Goal: Task Accomplishment & Management: Use online tool/utility

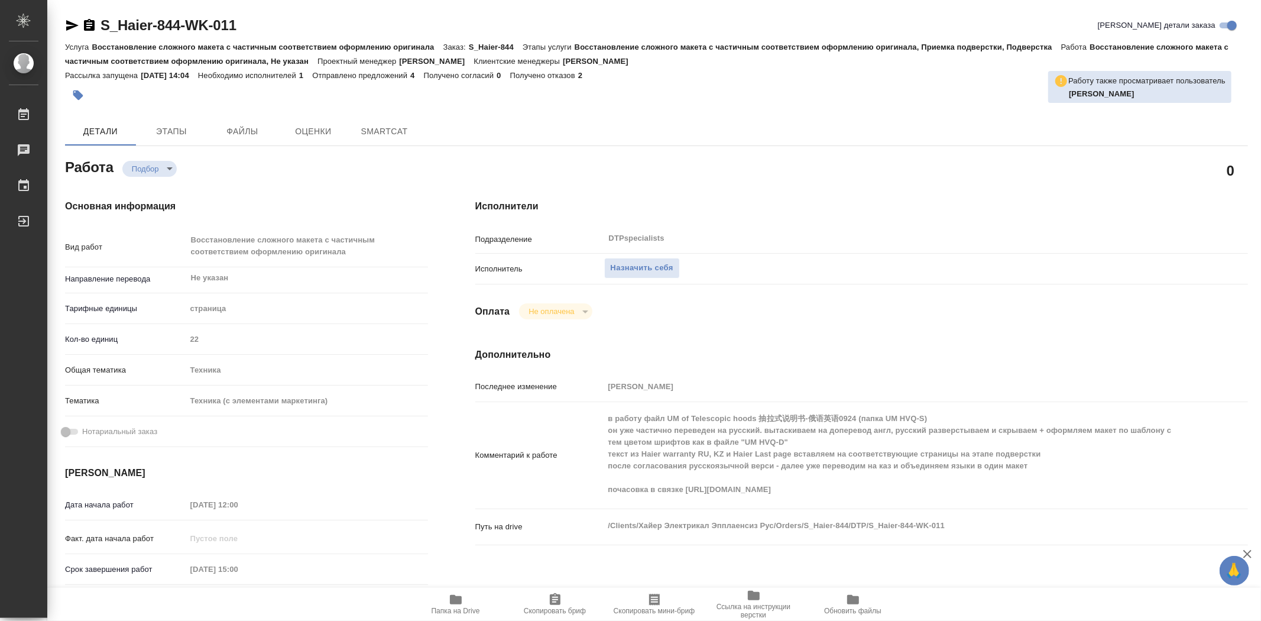
type textarea "x"
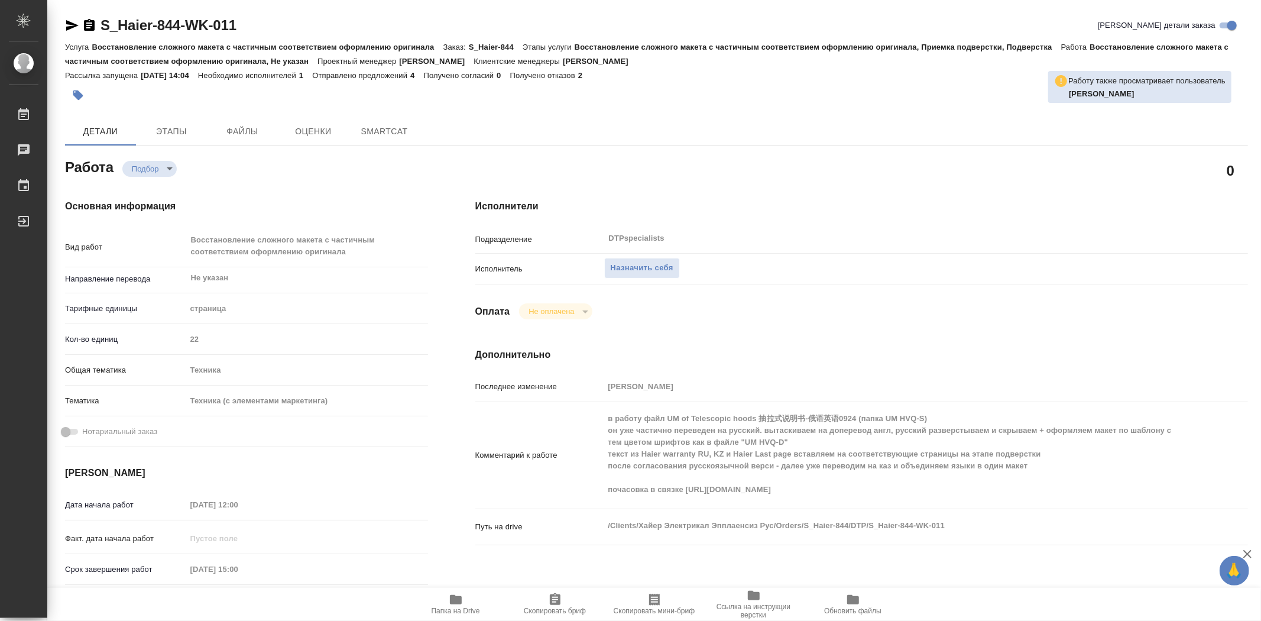
type textarea "x"
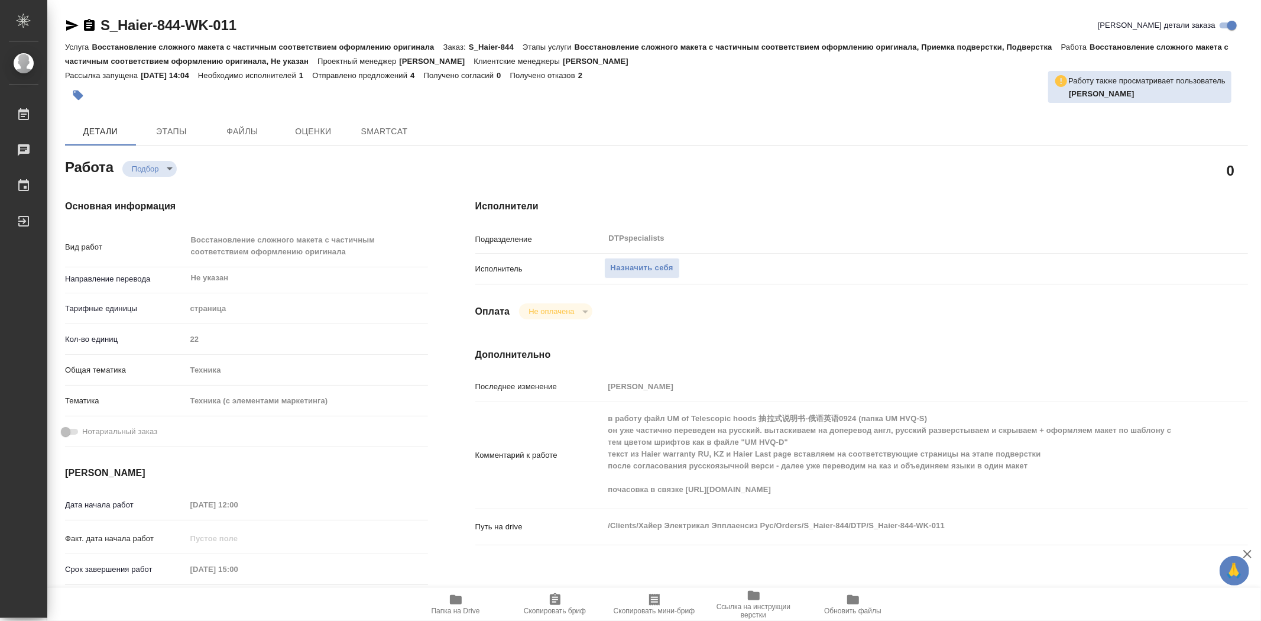
type textarea "x"
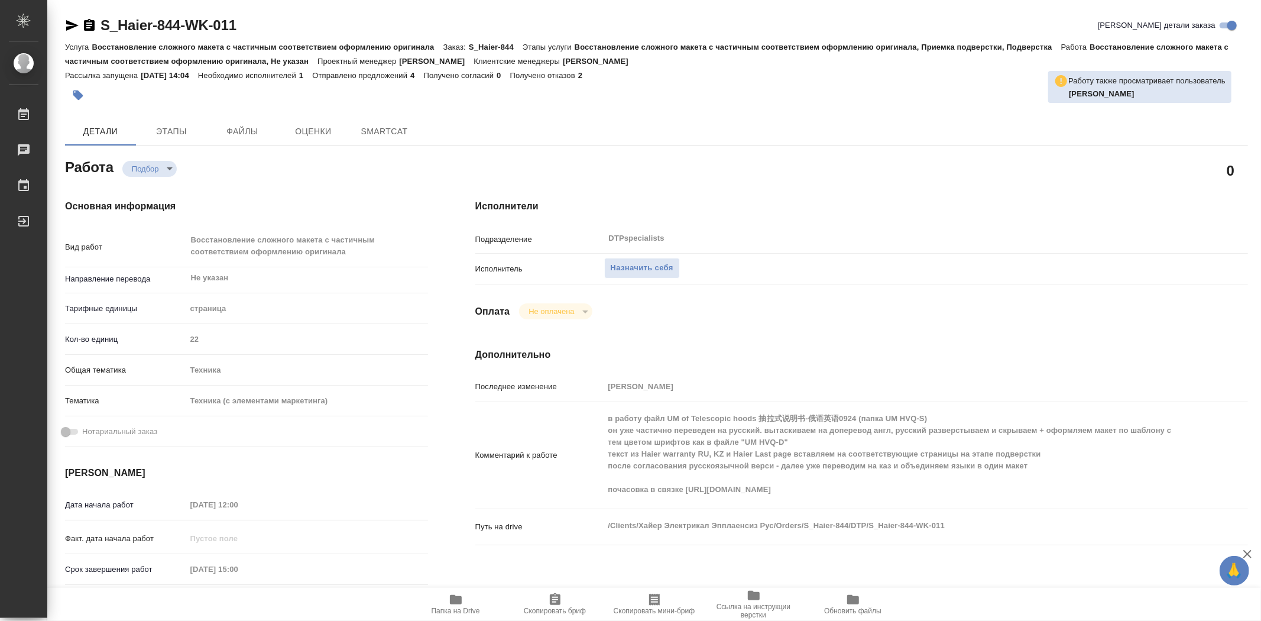
type textarea "x"
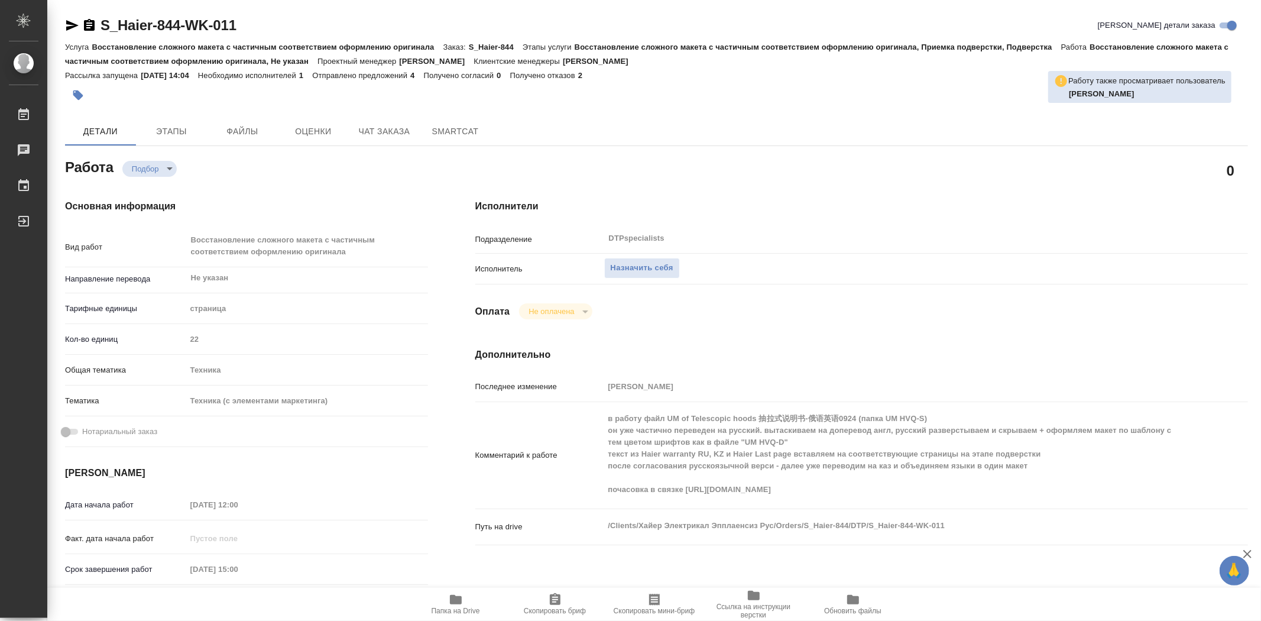
type textarea "x"
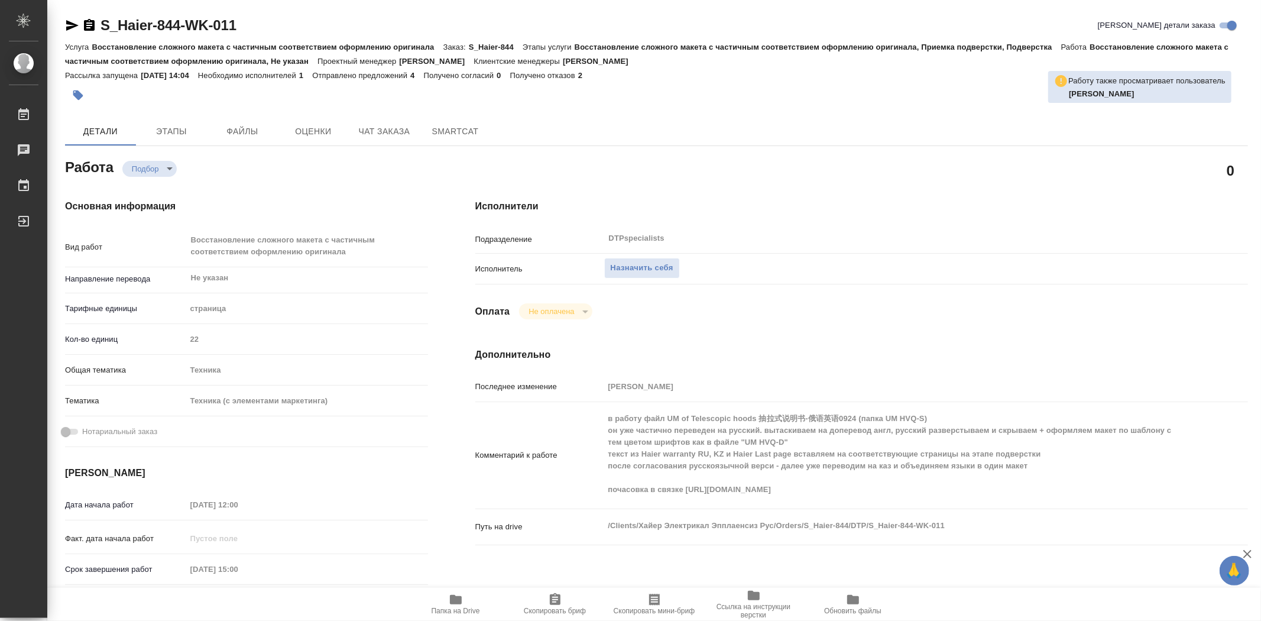
type textarea "x"
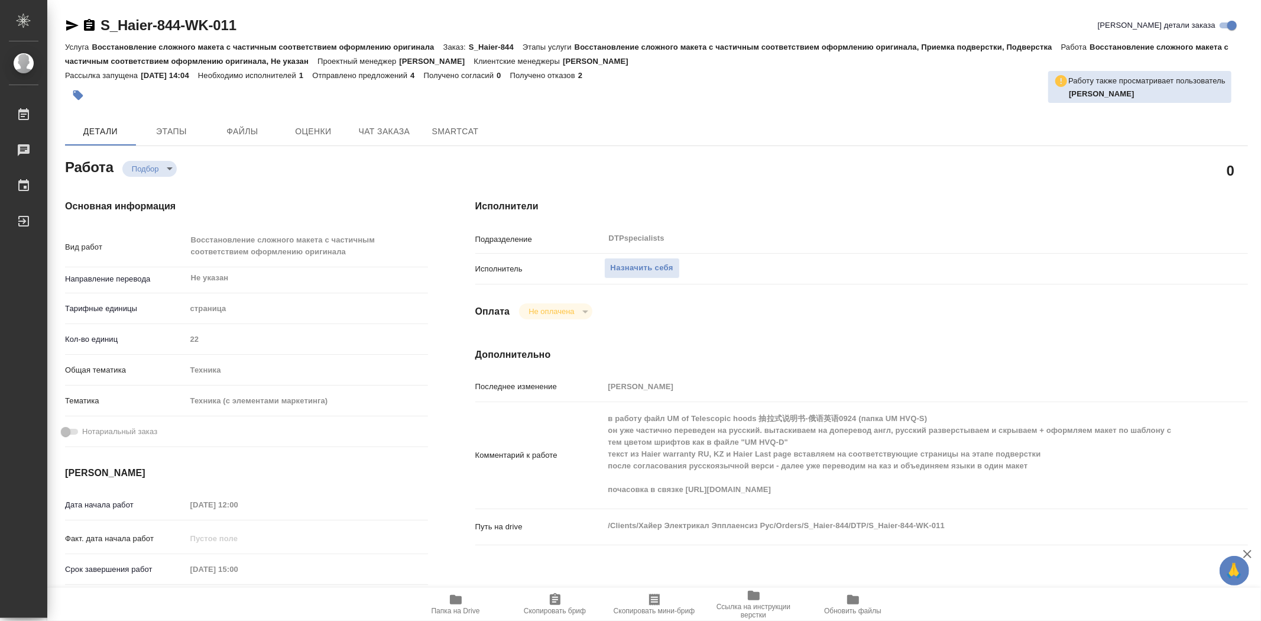
type textarea "x"
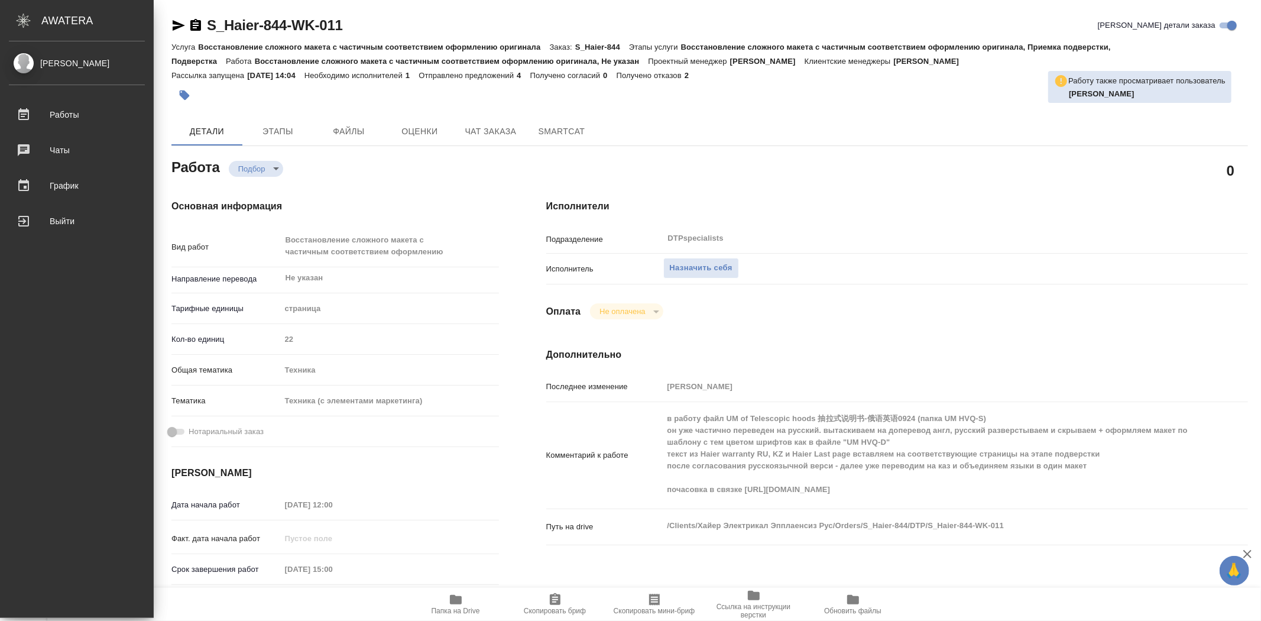
type textarea "x"
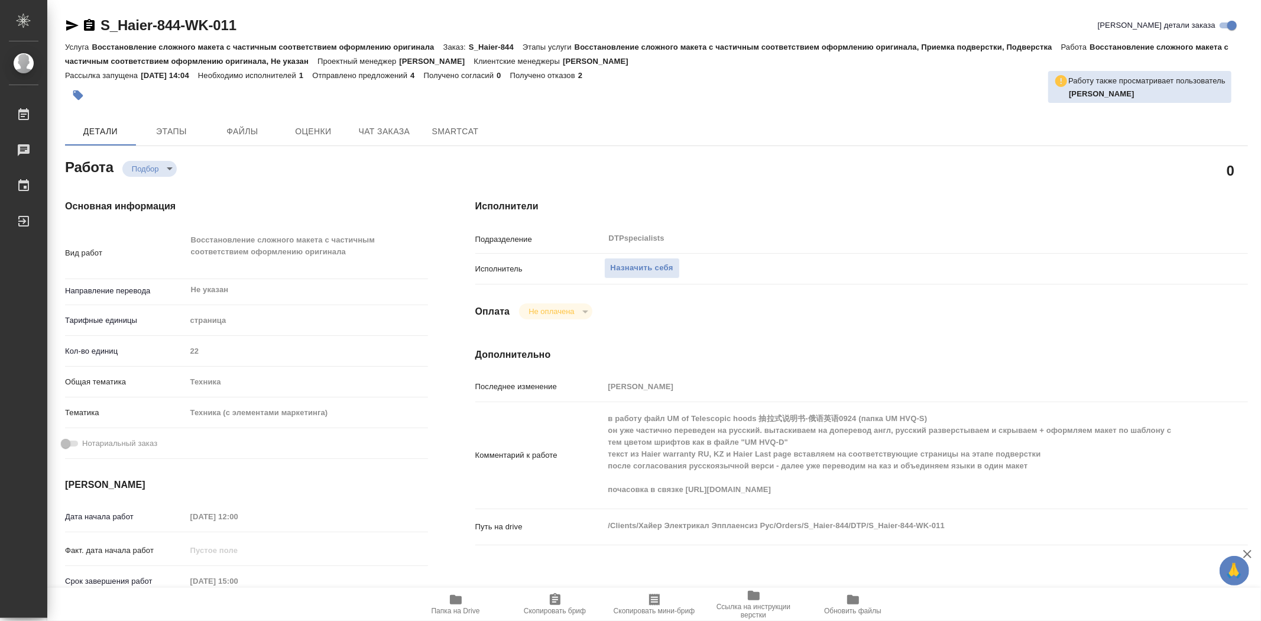
scroll to position [197, 0]
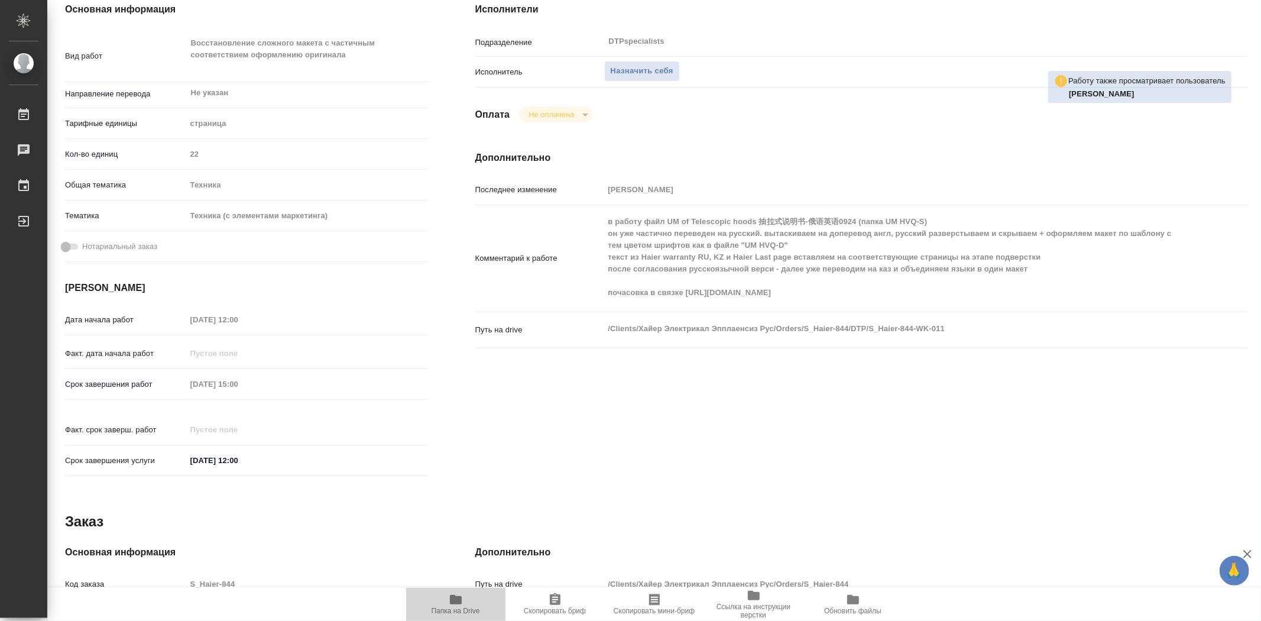
click at [459, 602] on icon "button" at bounding box center [456, 599] width 12 height 9
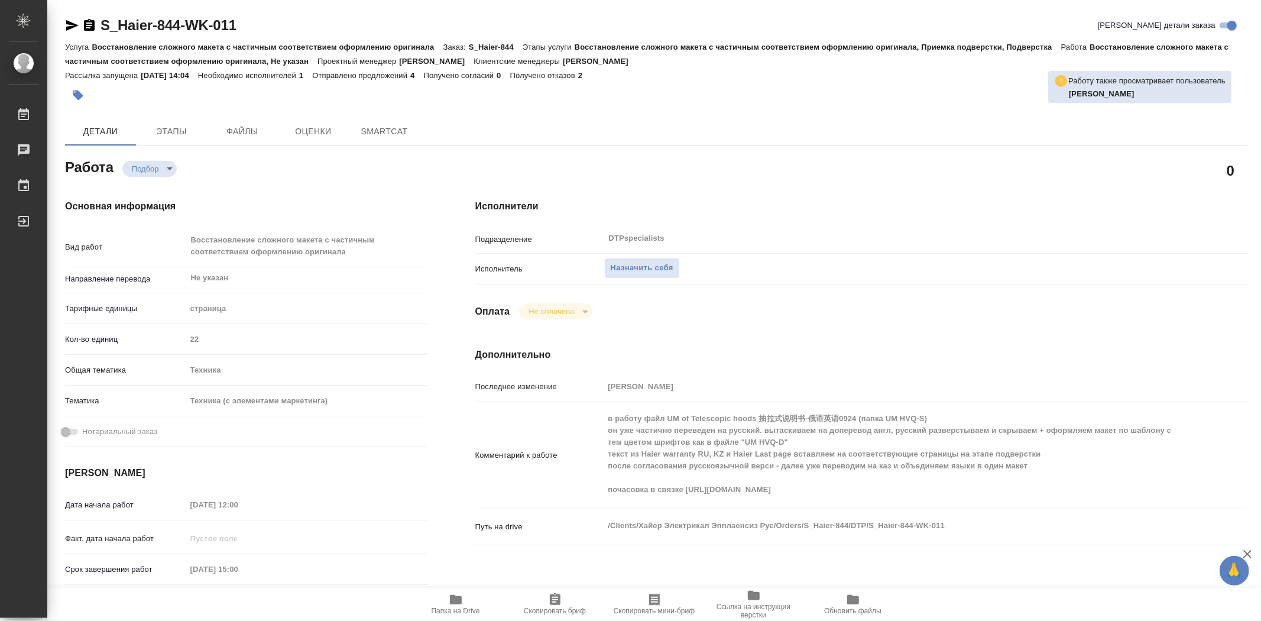
type textarea "x"
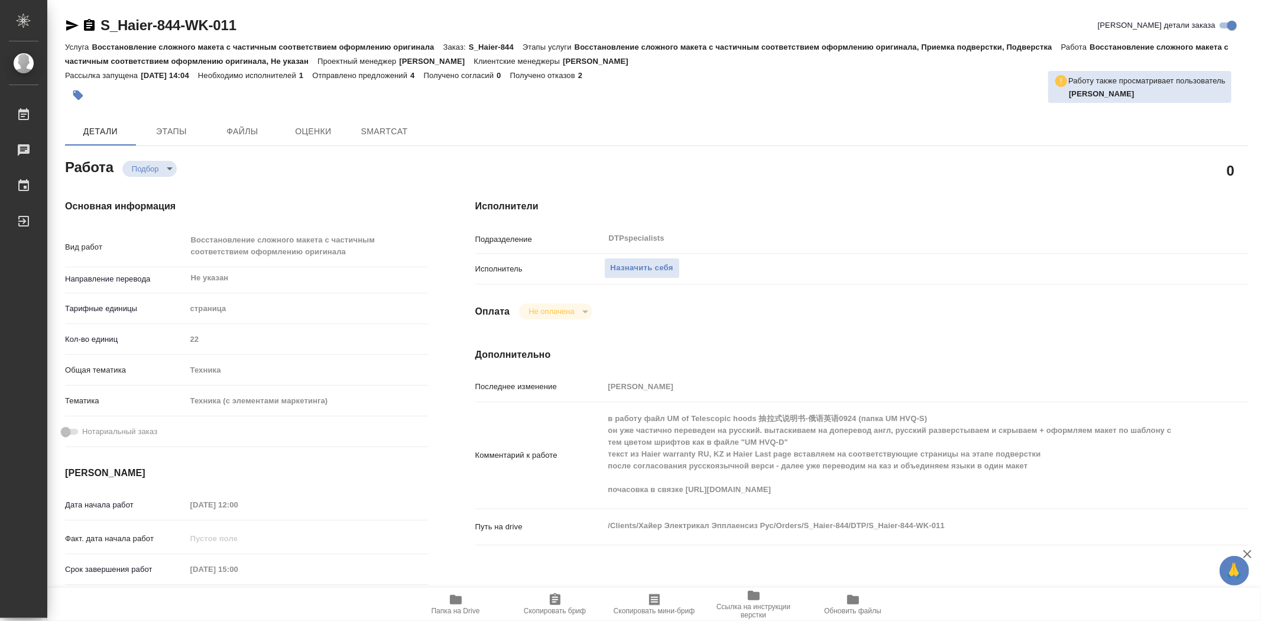
type textarea "x"
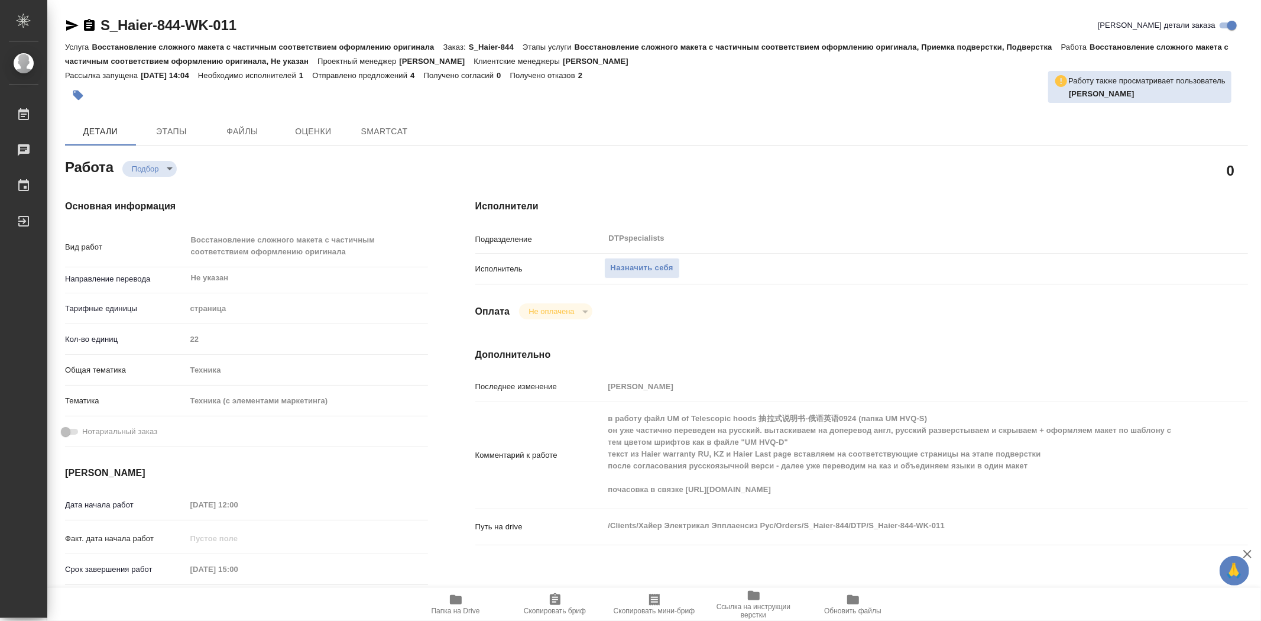
type textarea "x"
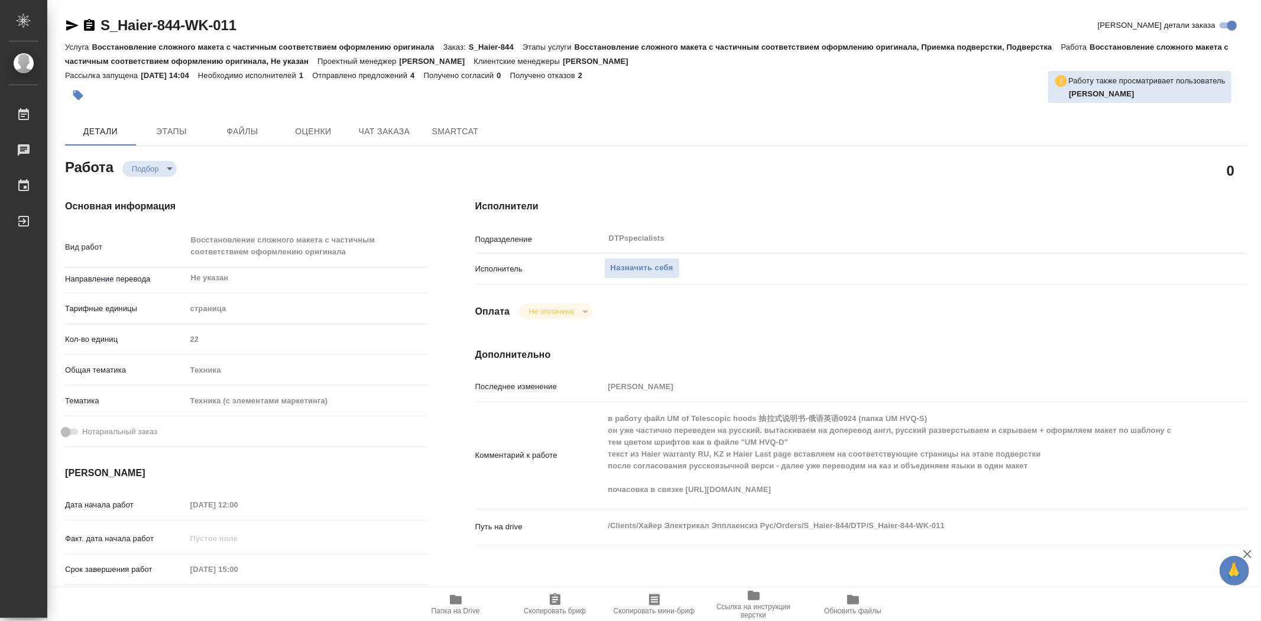
type textarea "x"
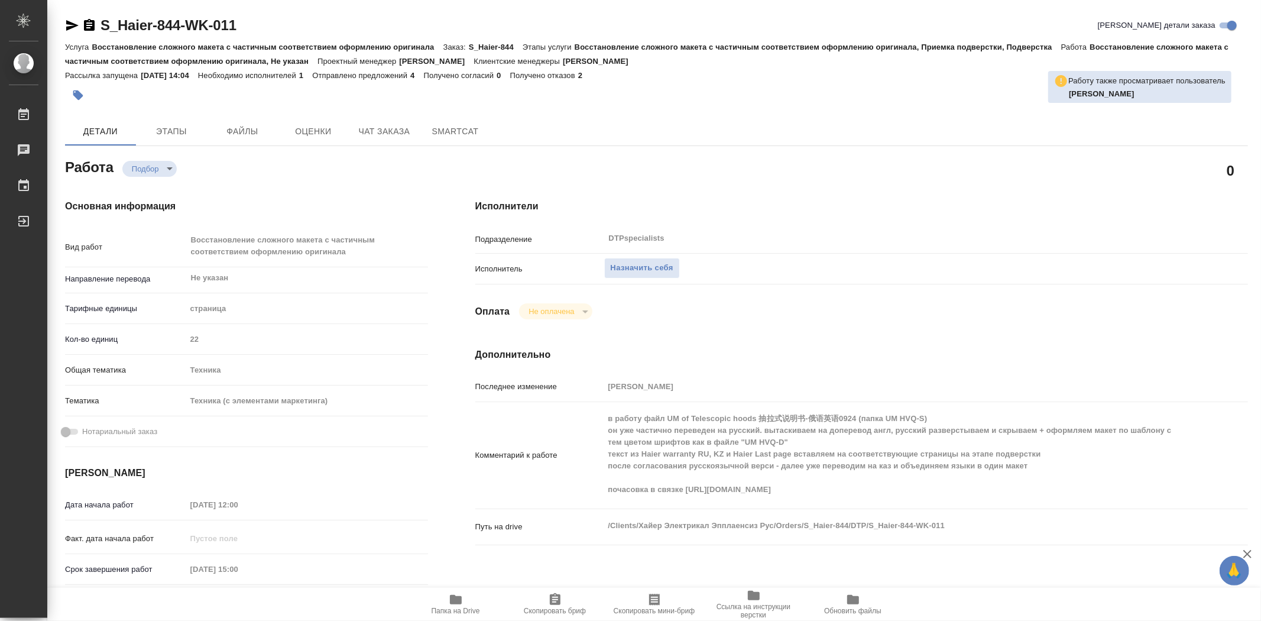
type textarea "x"
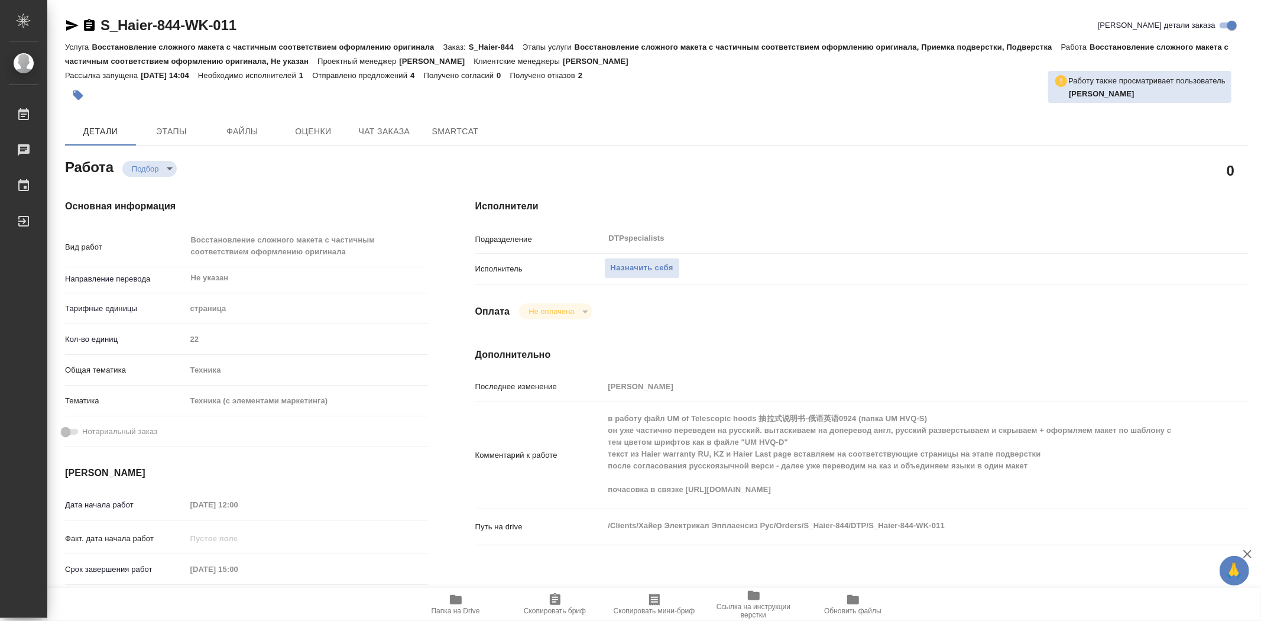
click at [450, 605] on icon "button" at bounding box center [456, 599] width 14 height 14
